Goal: Task Accomplishment & Management: Complete application form

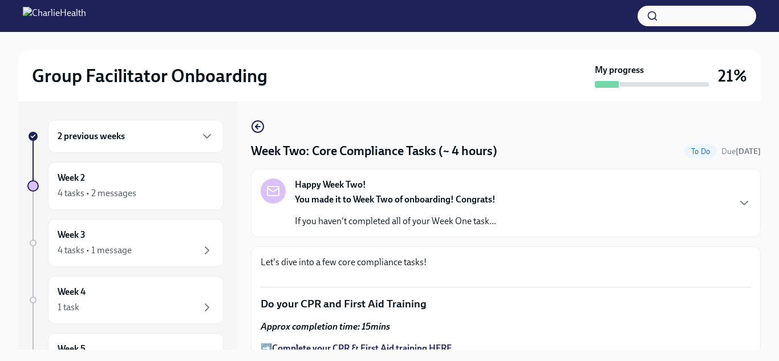
click at [167, 145] on div "2 previous weeks" at bounding box center [136, 136] width 176 height 33
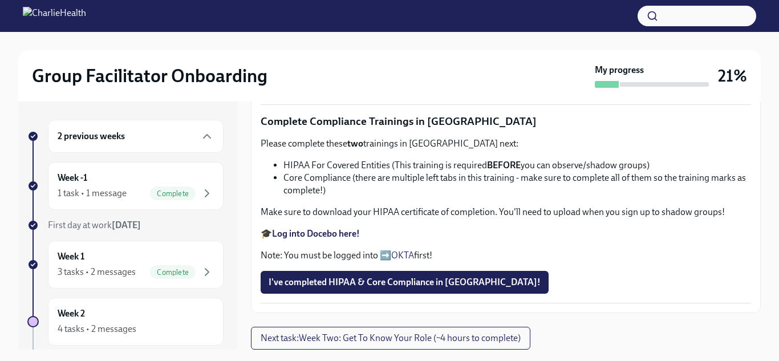
click at [220, 137] on div "2 previous weeks" at bounding box center [136, 136] width 176 height 33
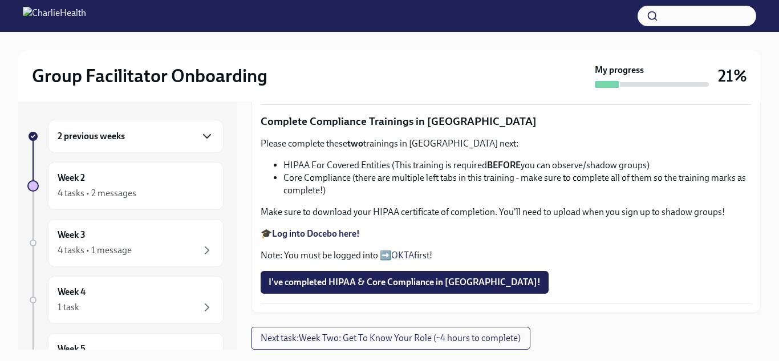
click at [212, 137] on icon "button" at bounding box center [207, 136] width 14 height 14
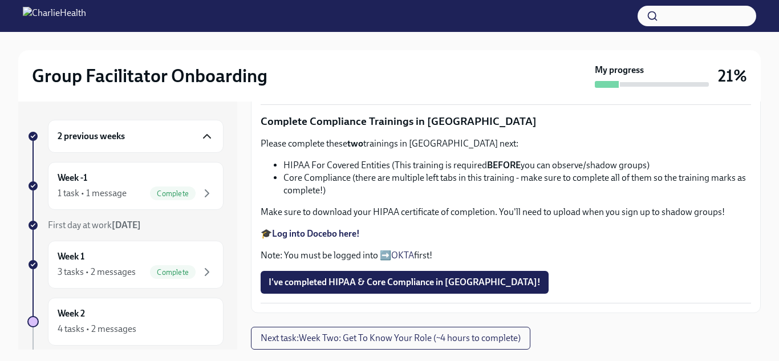
click at [212, 137] on icon "button" at bounding box center [207, 136] width 14 height 14
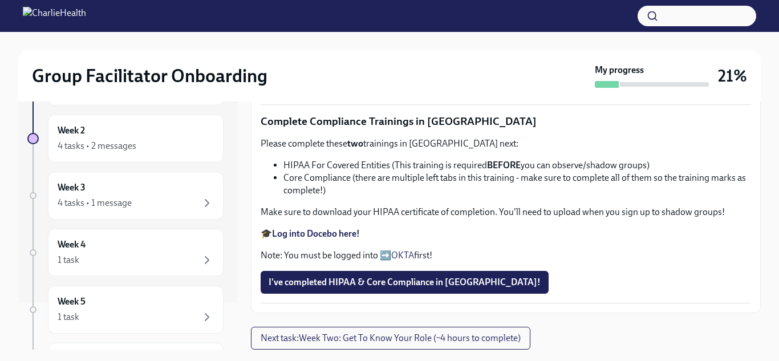
scroll to position [723, 0]
click at [507, 63] on div "Approx completion time: 15mins ➡️ Complete your CPR & First Aid training HERE O…" at bounding box center [506, 25] width 491 height 78
